Goal: Obtain resource: Obtain resource

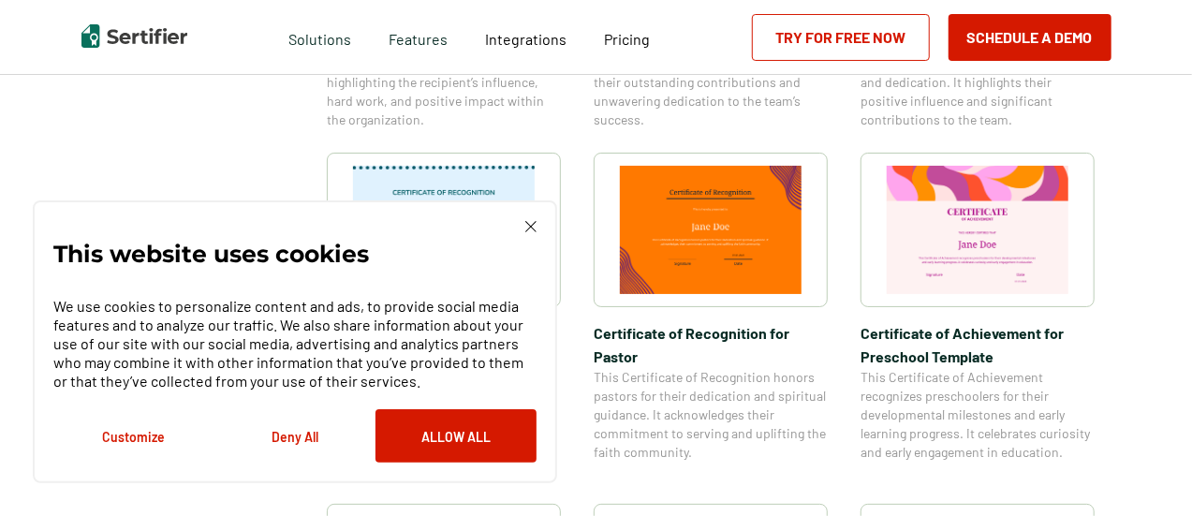
scroll to position [1030, 0]
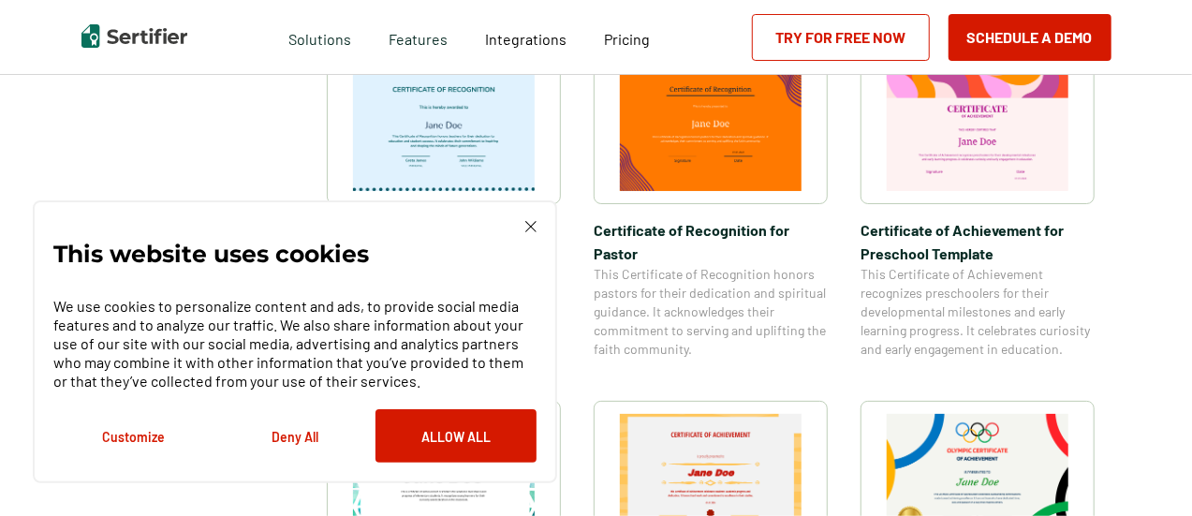
click at [526, 229] on img at bounding box center [530, 226] width 11 height 11
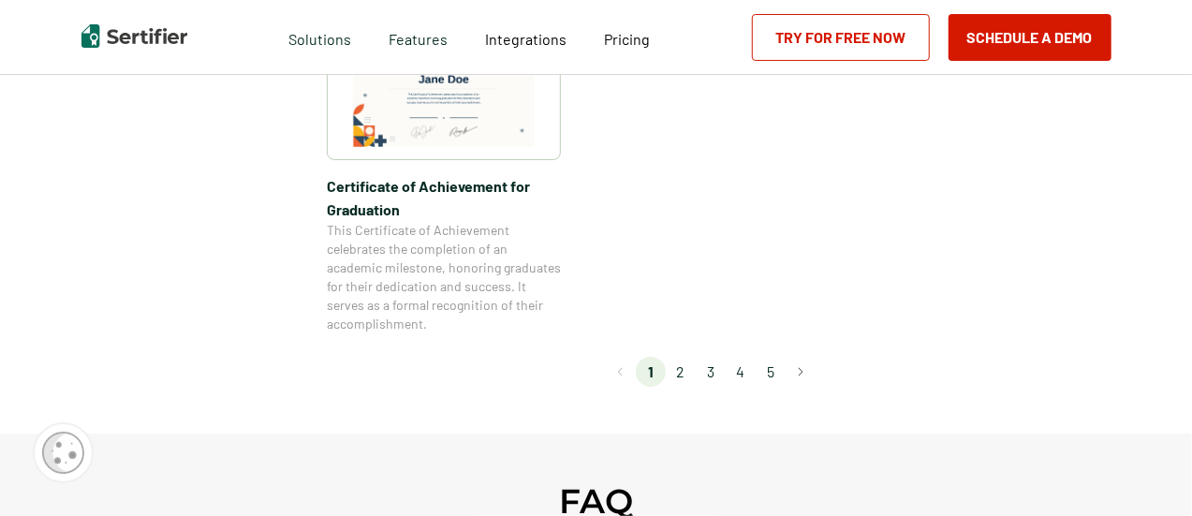
scroll to position [1779, 0]
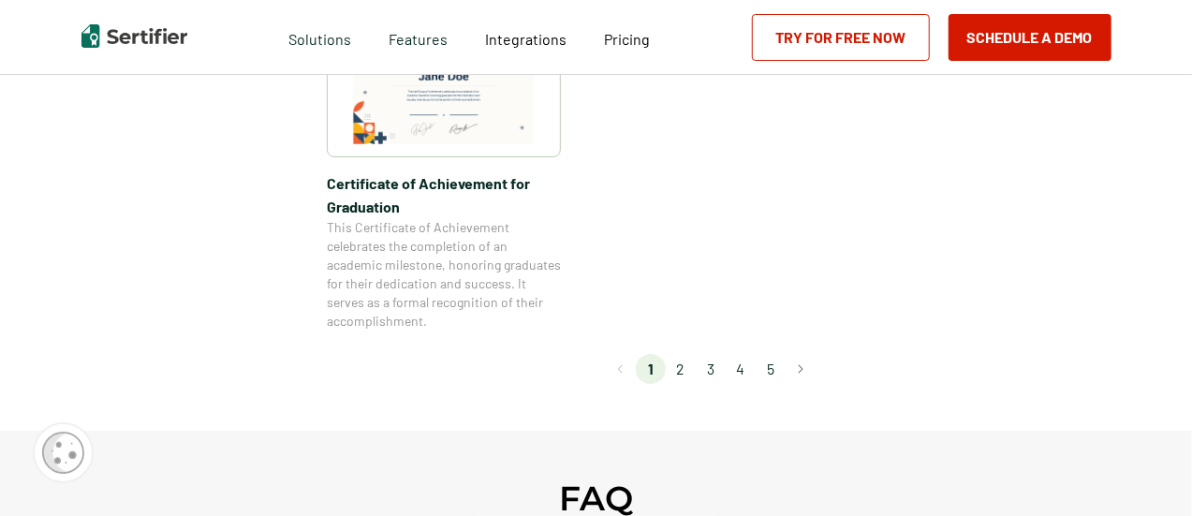
click at [687, 376] on li "2" at bounding box center [681, 369] width 30 height 30
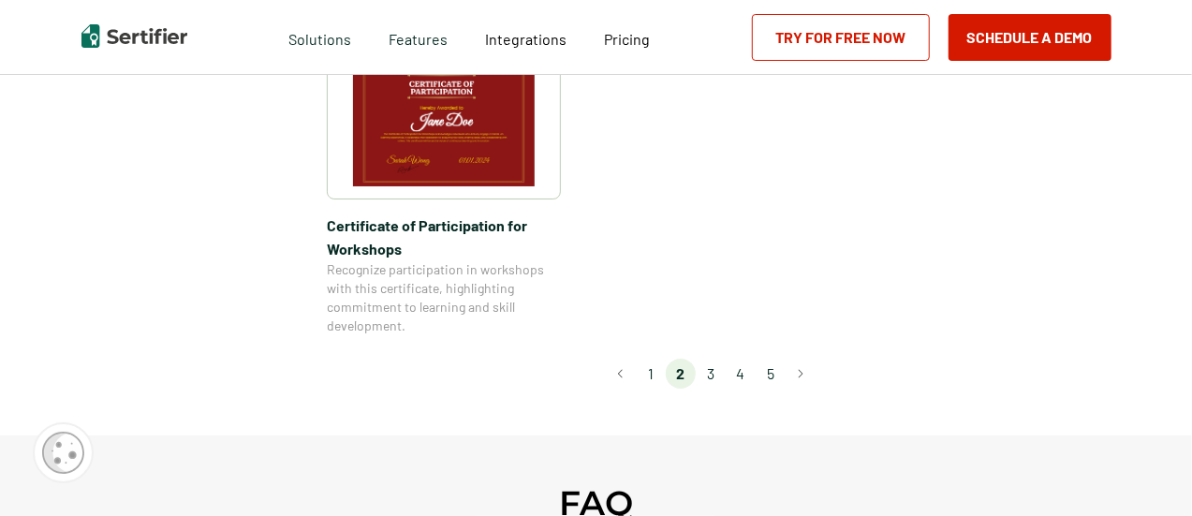
click at [710, 359] on li "3" at bounding box center [711, 374] width 30 height 30
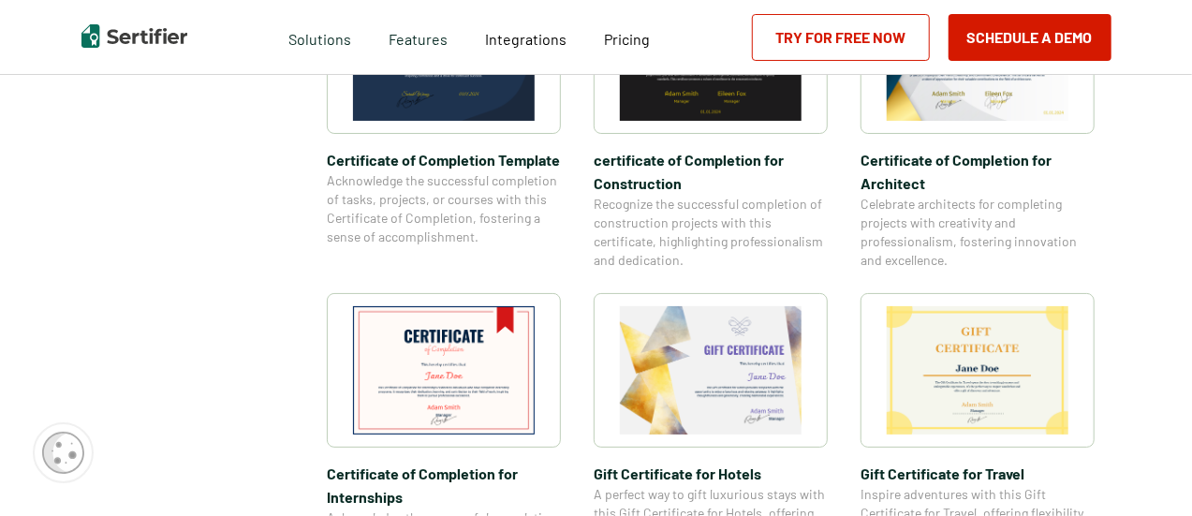
scroll to position [749, 0]
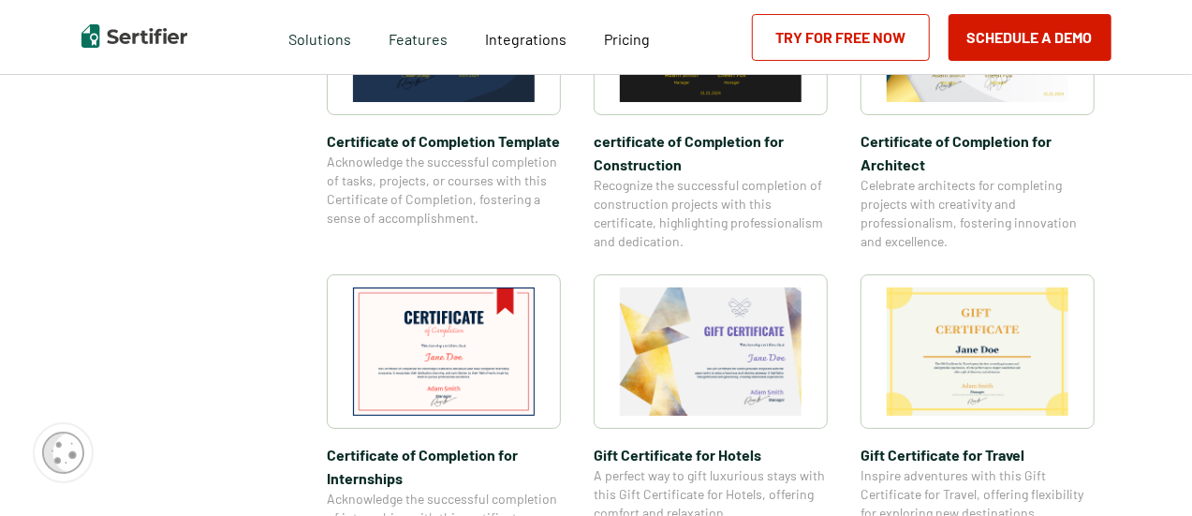
click at [465, 327] on img at bounding box center [444, 351] width 182 height 128
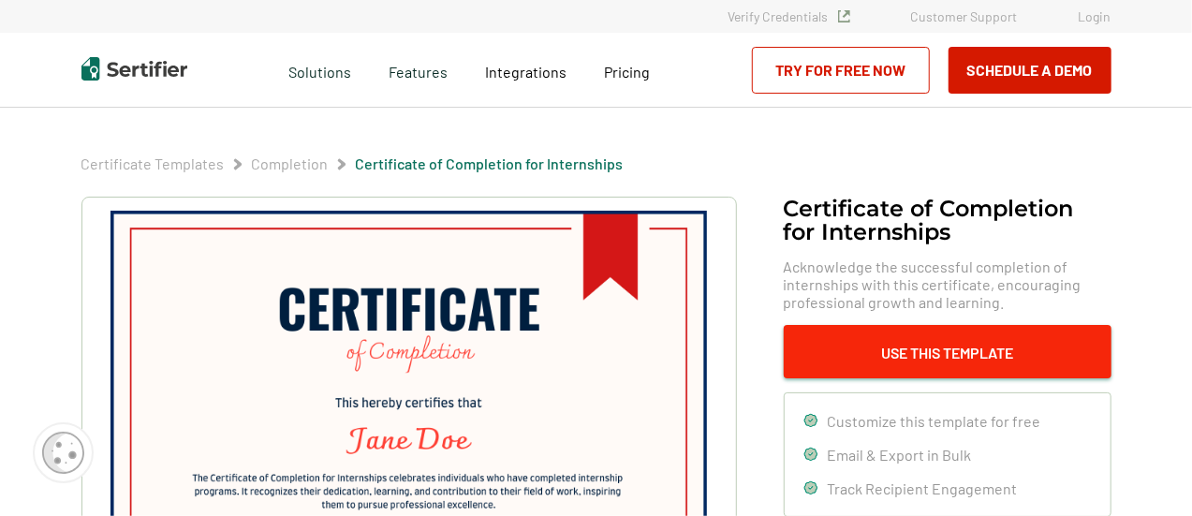
click at [922, 349] on button "Use This Template" at bounding box center [948, 351] width 328 height 53
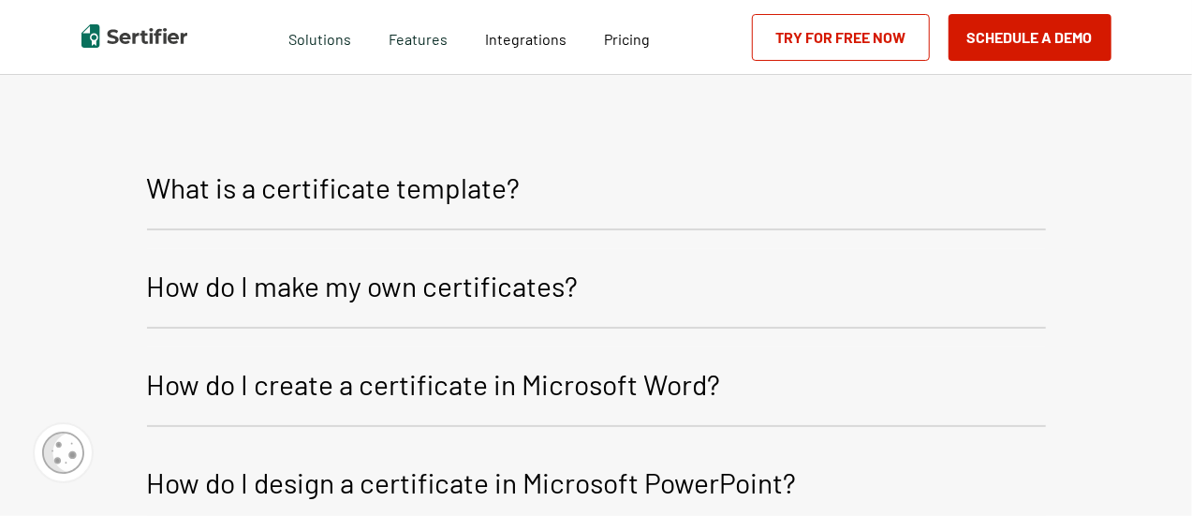
scroll to position [2232, 0]
